Goal: Task Accomplishment & Management: Complete application form

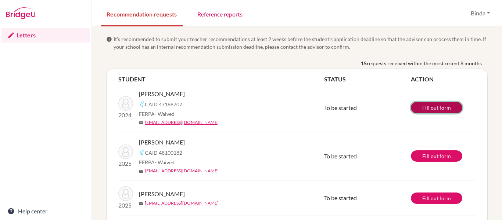
click at [435, 109] on link "Fill out form" at bounding box center [436, 107] width 51 height 11
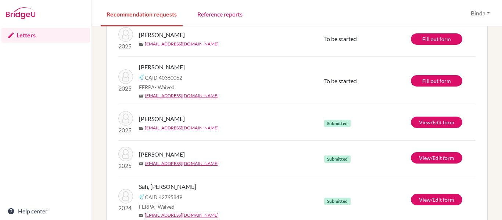
scroll to position [161, 0]
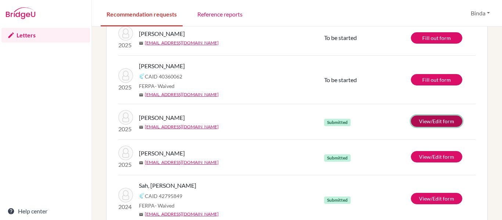
click at [441, 119] on link "View/Edit form" at bounding box center [436, 121] width 51 height 11
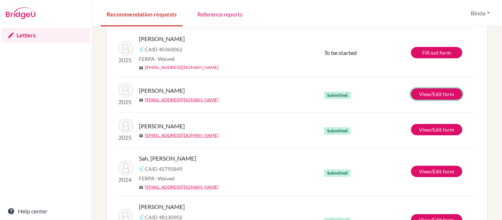
scroll to position [189, 0]
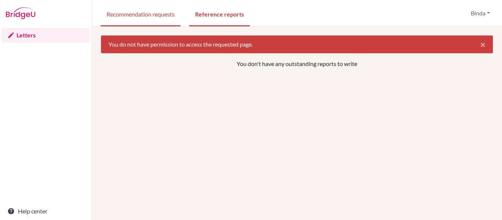
click at [146, 15] on link "Recommendation requests" at bounding box center [141, 13] width 80 height 25
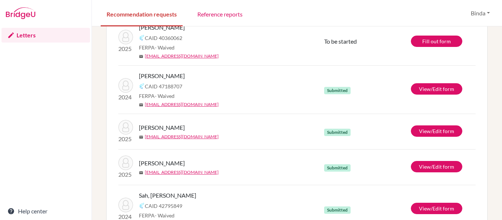
scroll to position [157, 0]
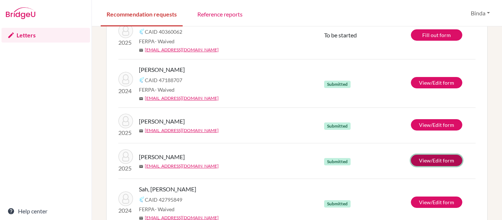
click at [437, 162] on link "View/Edit form" at bounding box center [436, 160] width 51 height 11
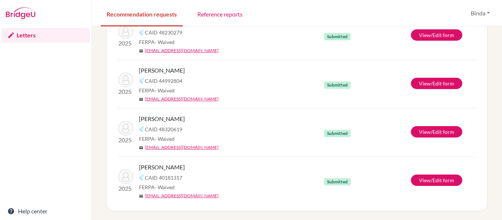
scroll to position [0, 0]
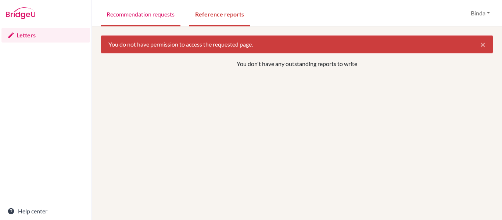
click at [138, 14] on link "Recommendation requests" at bounding box center [141, 13] width 80 height 25
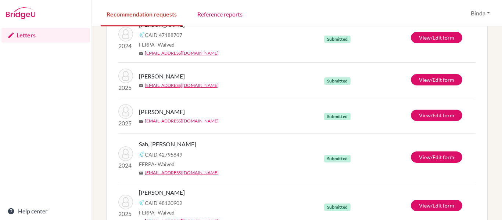
scroll to position [207, 0]
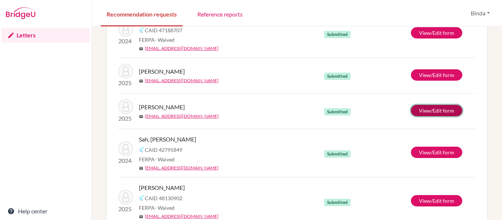
click at [433, 113] on link "View/Edit form" at bounding box center [436, 110] width 51 height 11
